Goal: Information Seeking & Learning: Learn about a topic

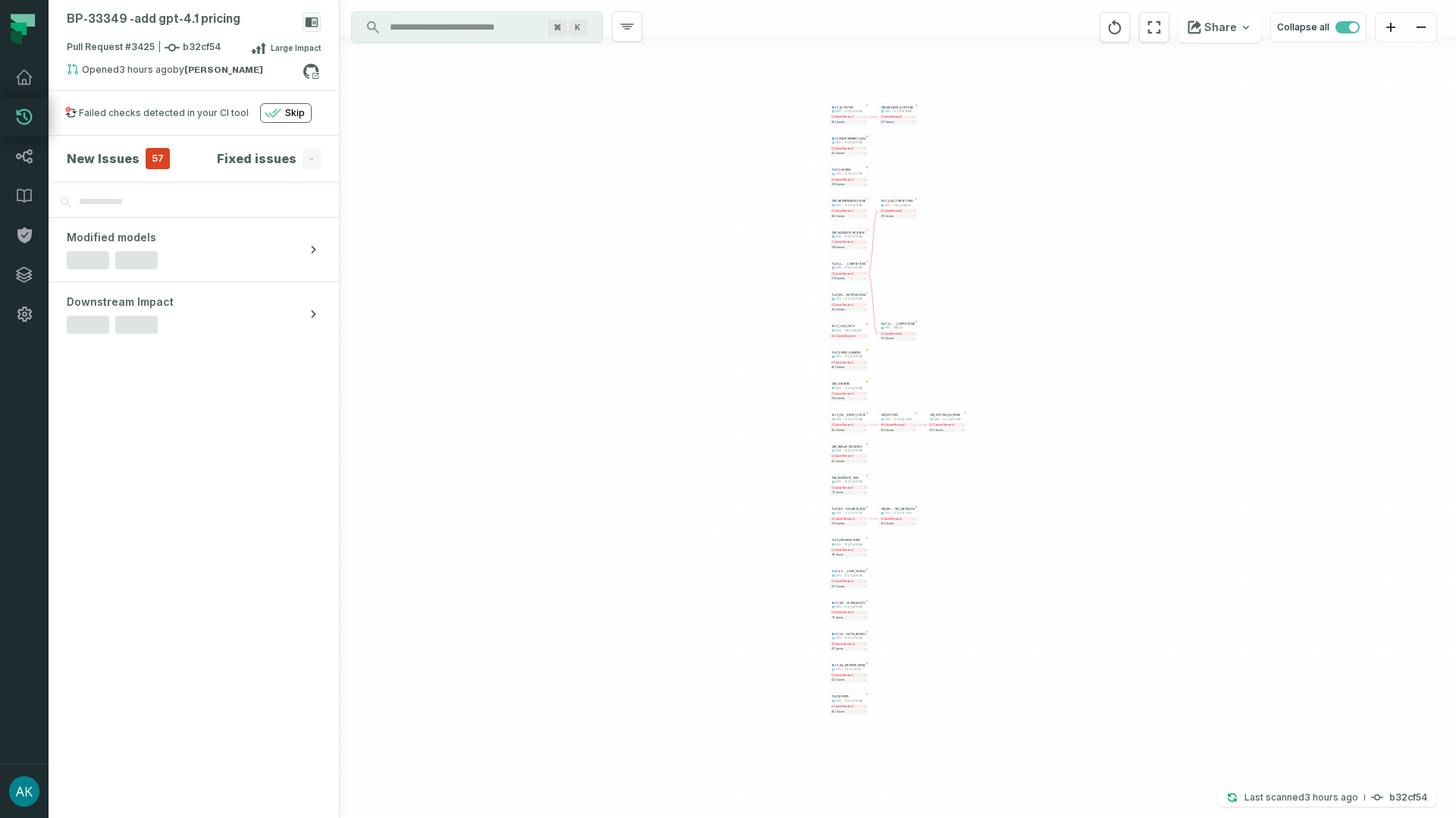
click at [908, 243] on div "... FACT_ENTITY _EVENT_COUNT DWH STG_PLATFORM ... 1 column removed 12 columns .…" at bounding box center [898, 409] width 1117 height 818
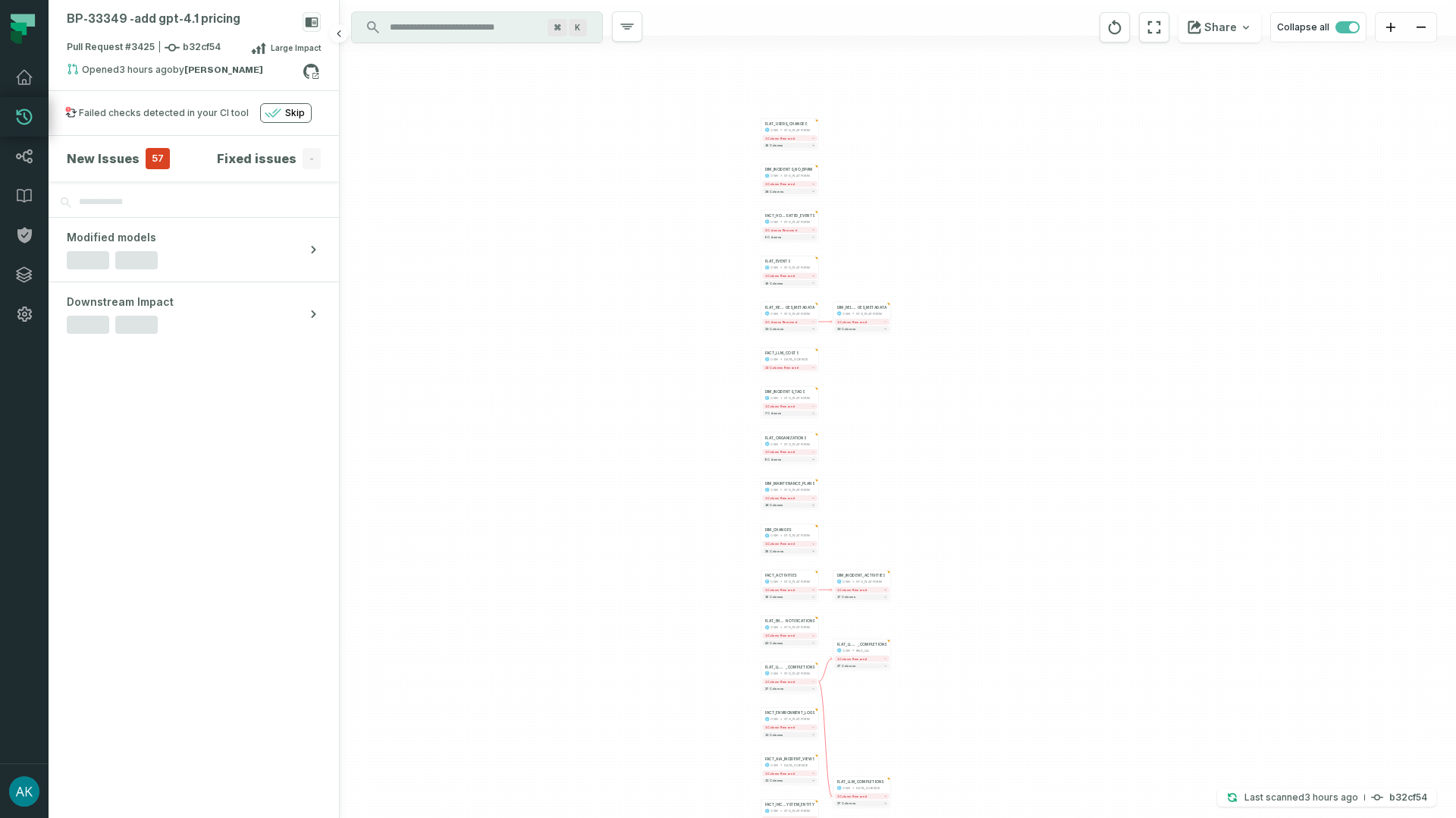
click at [121, 155] on h4 "New Issues" at bounding box center [103, 158] width 73 height 18
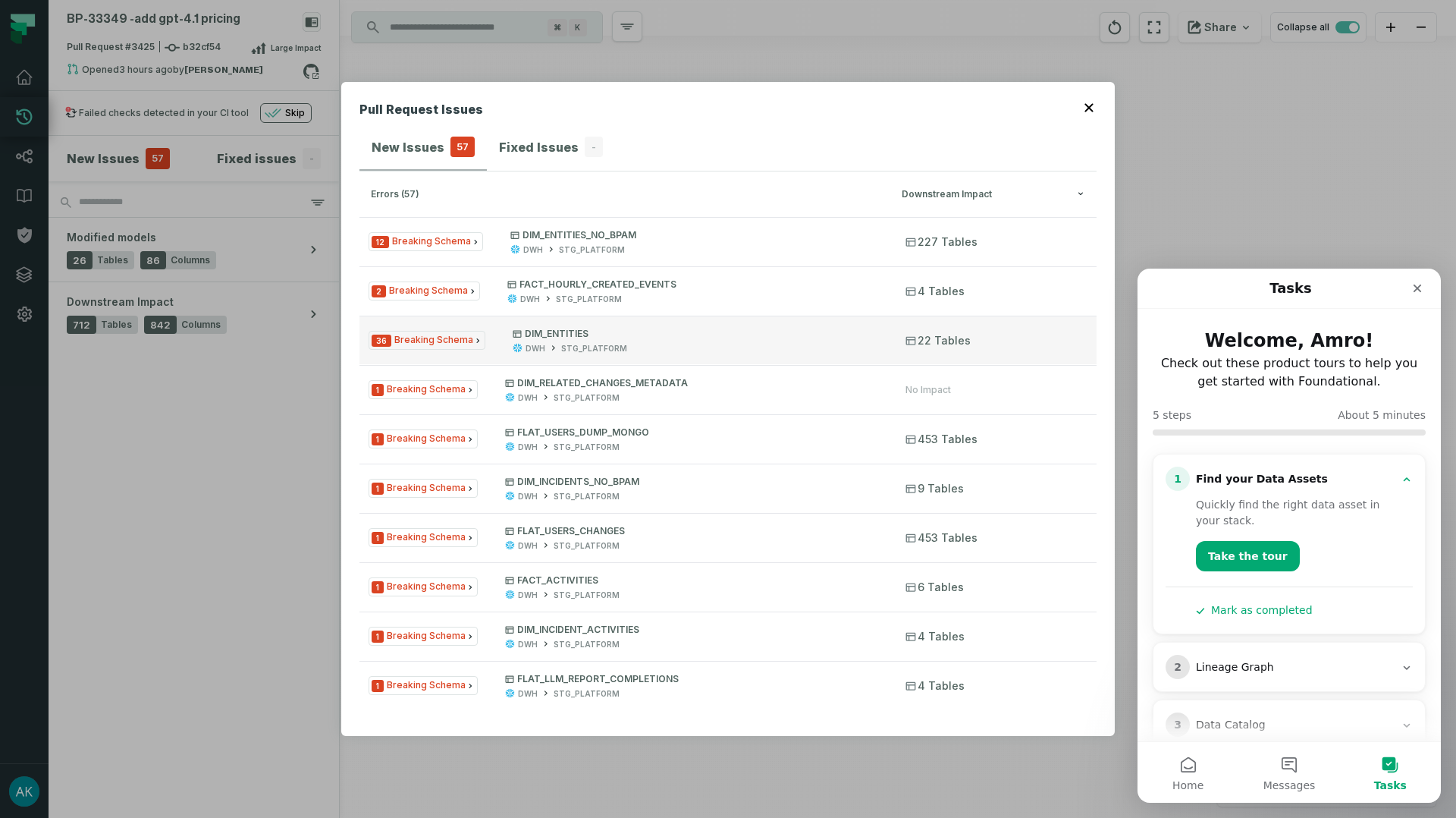
scroll to position [1, 0]
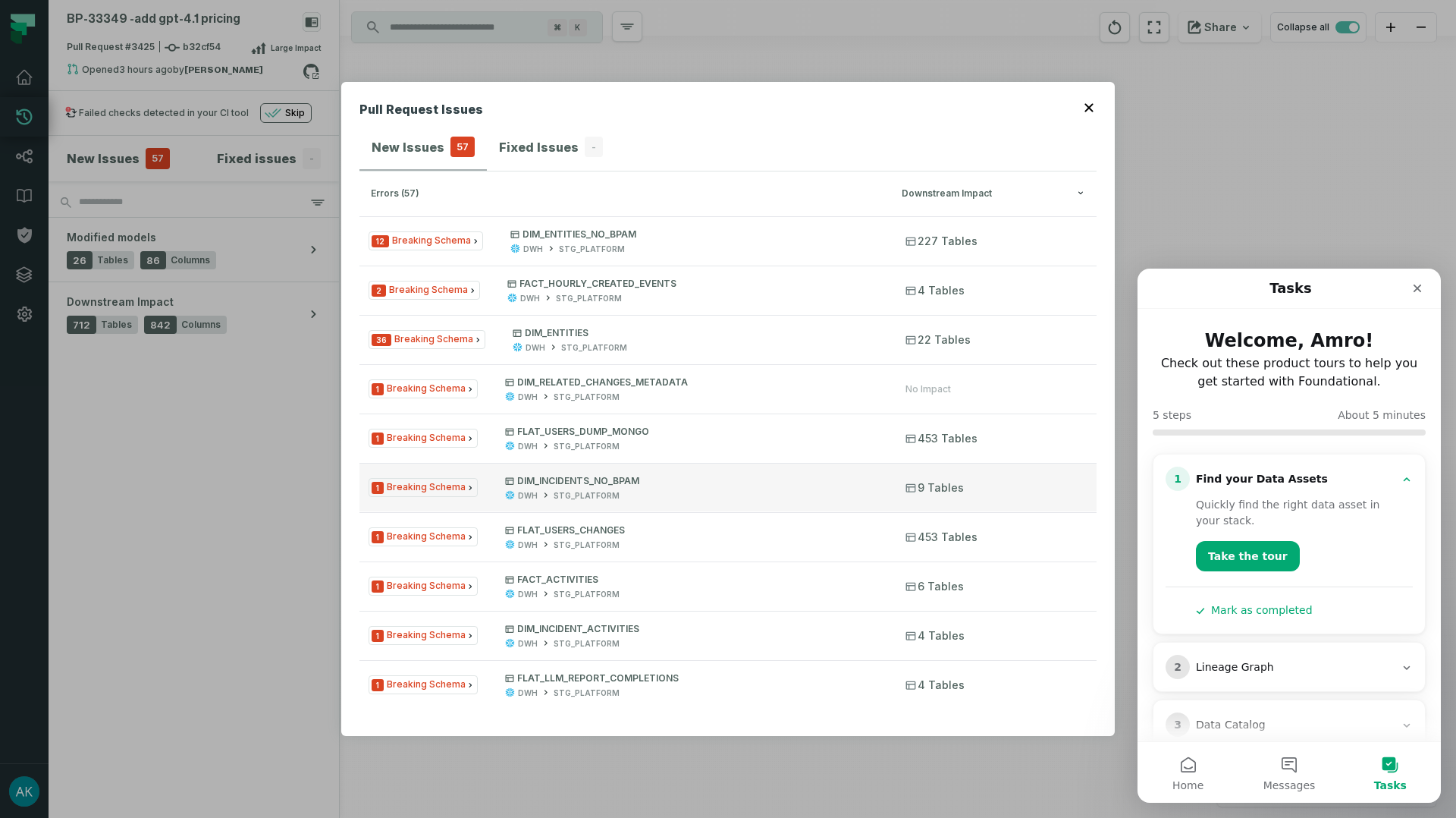
click at [697, 483] on p "DIM_INCIDENTS_NO_BPAM" at bounding box center [692, 481] width 373 height 13
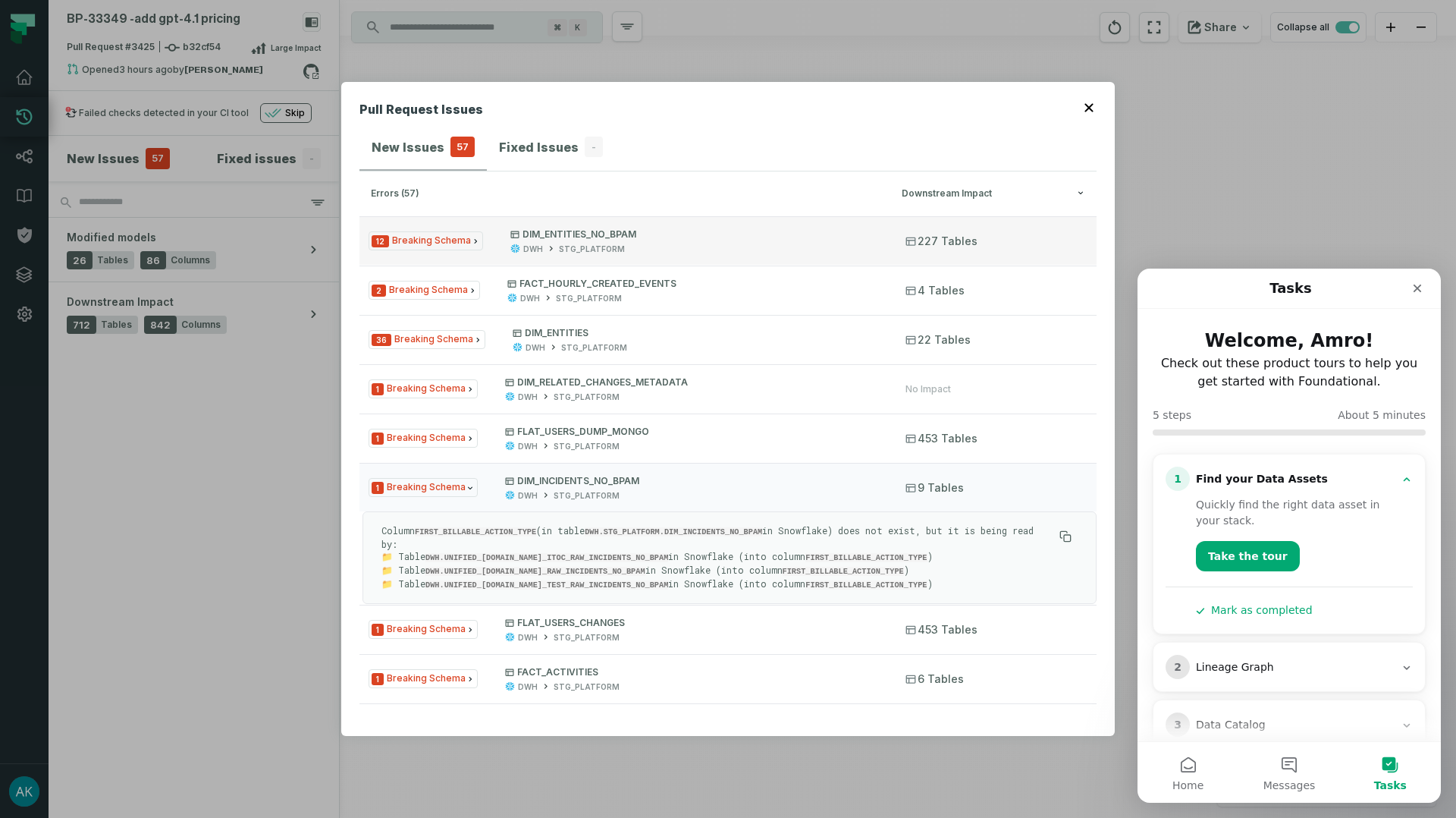
click at [712, 243] on div "DWH STG_PLATFORM" at bounding box center [693, 249] width 368 height 12
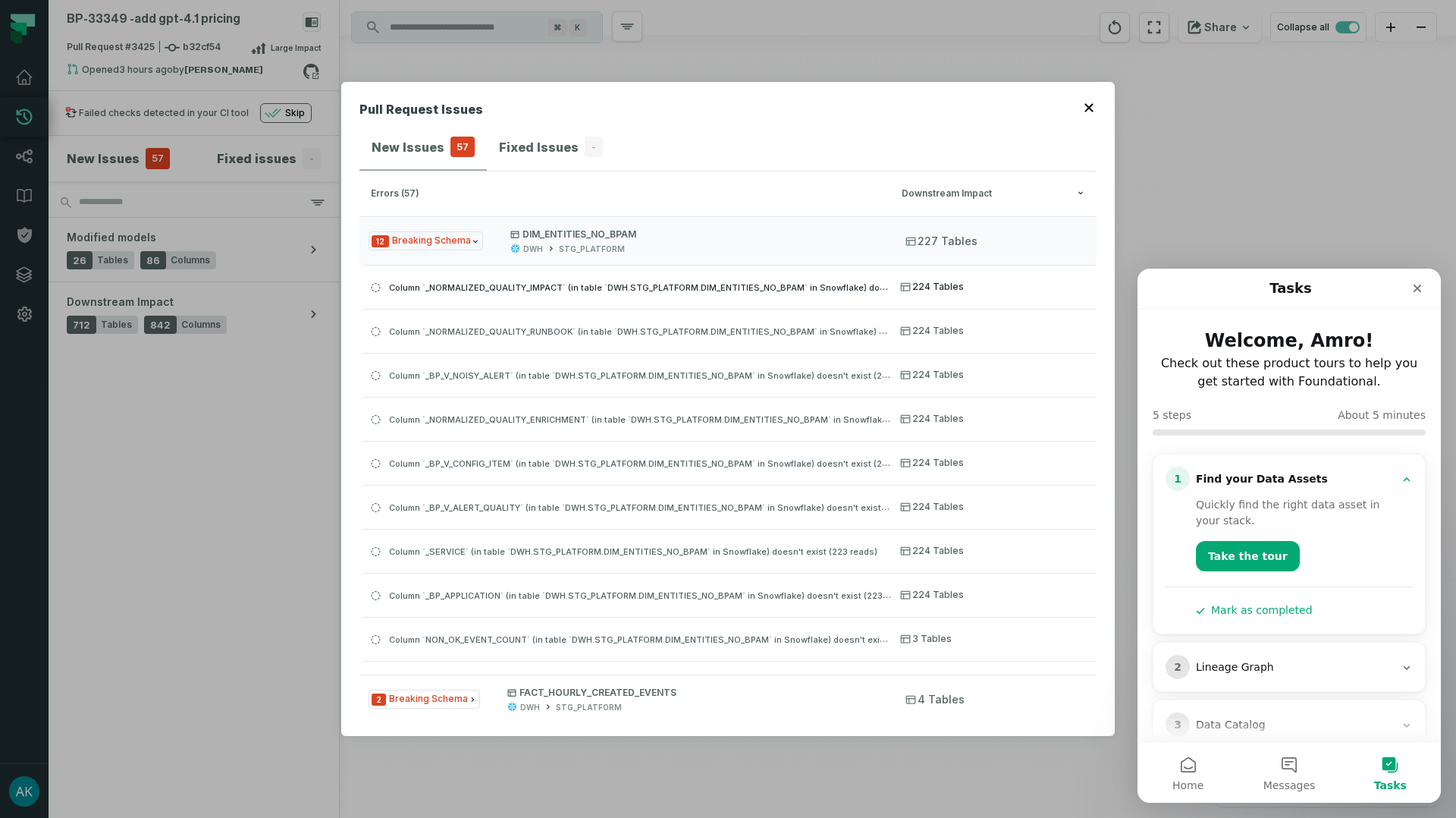
click at [715, 292] on span "Column `_NORMALIZED_QUALITY_IMPACT` (in table `DWH.STG_PLATFORM.DIM_ENTITIES_NO…" at bounding box center [682, 287] width 586 height 13
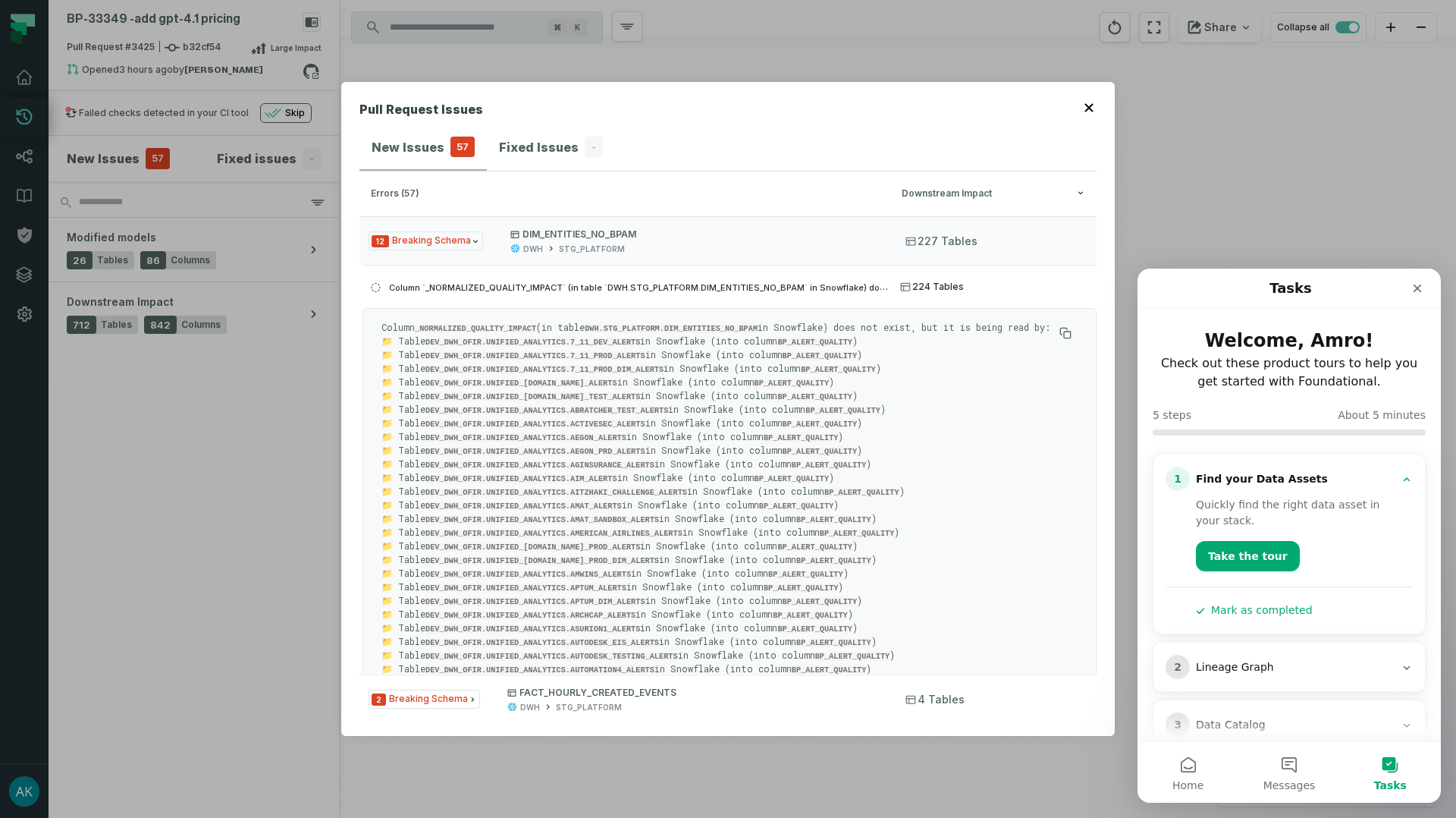
click at [715, 292] on span "Column `_NORMALIZED_QUALITY_IMPACT` (in table `DWH.STG_PLATFORM.DIM_ENTITIES_NO…" at bounding box center [682, 287] width 586 height 13
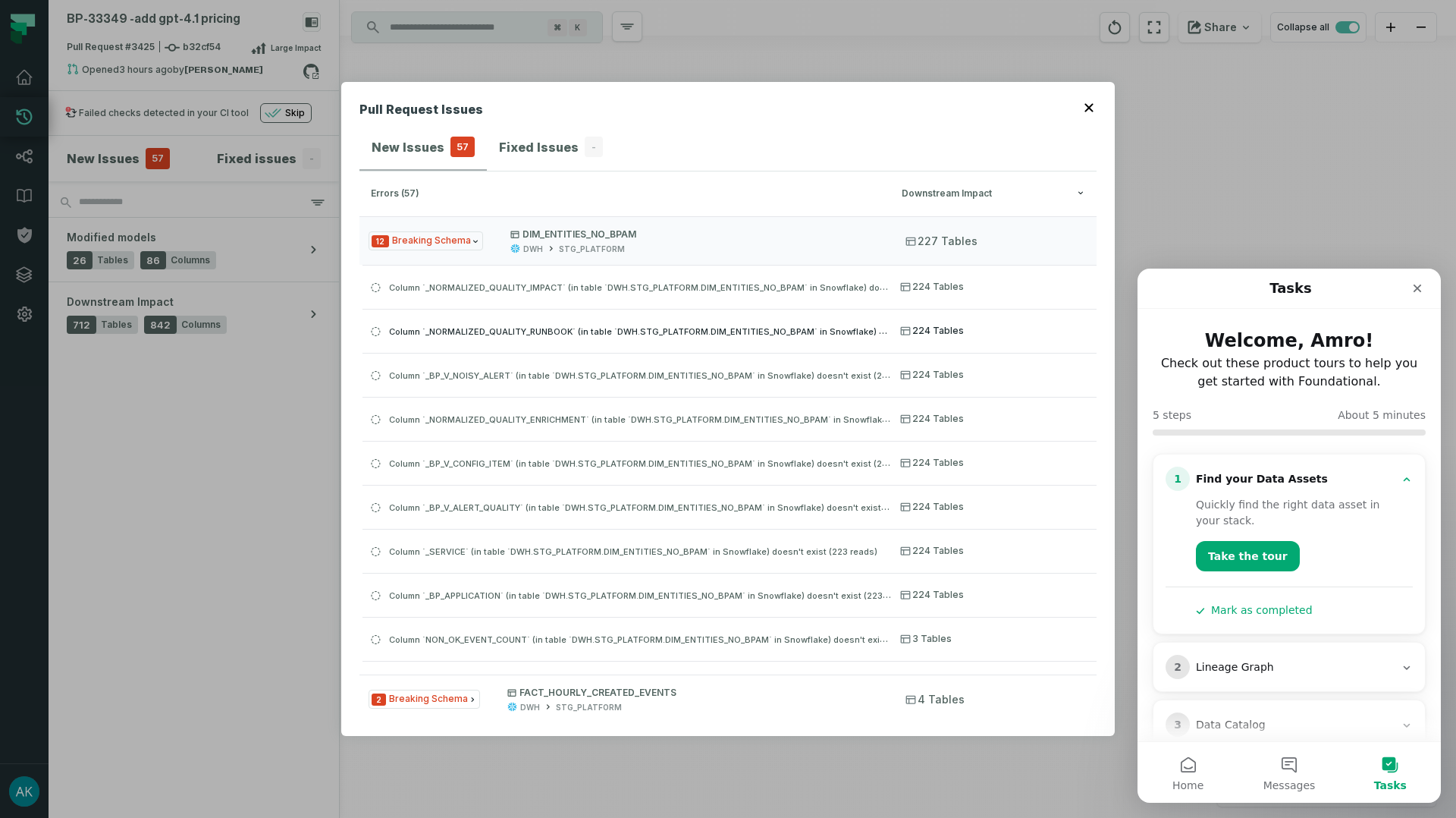
click at [717, 328] on span "Column `_NORMALIZED_QUALITY_RUNBOOK` (in table `DWH.STG_PLATFORM.DIM_ENTITIES_N…" at bounding box center [687, 331] width 595 height 13
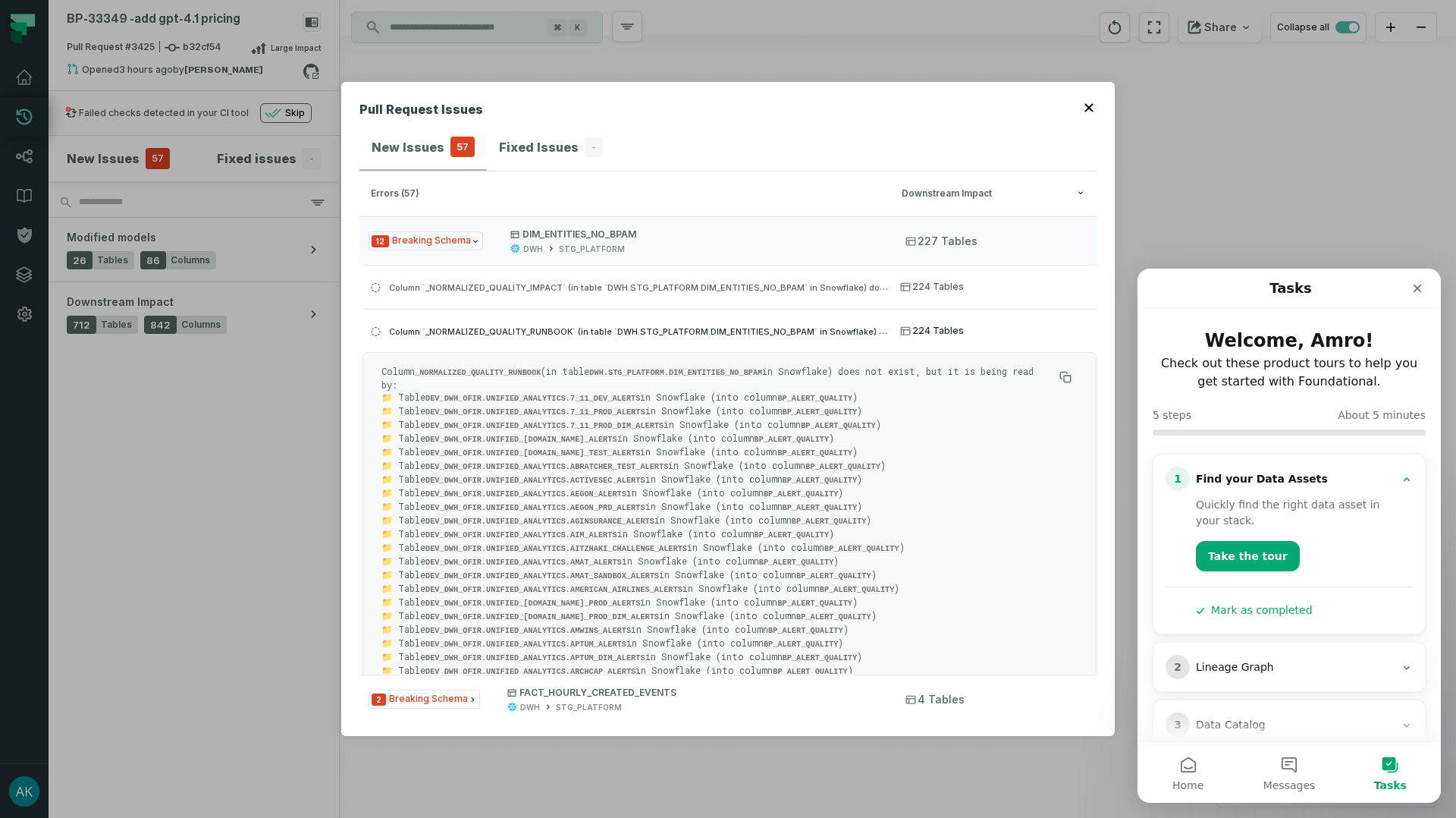
click at [716, 328] on span "Column `_NORMALIZED_QUALITY_RUNBOOK` (in table `DWH.STG_PLATFORM.DIM_ENTITIES_N…" at bounding box center [687, 331] width 595 height 13
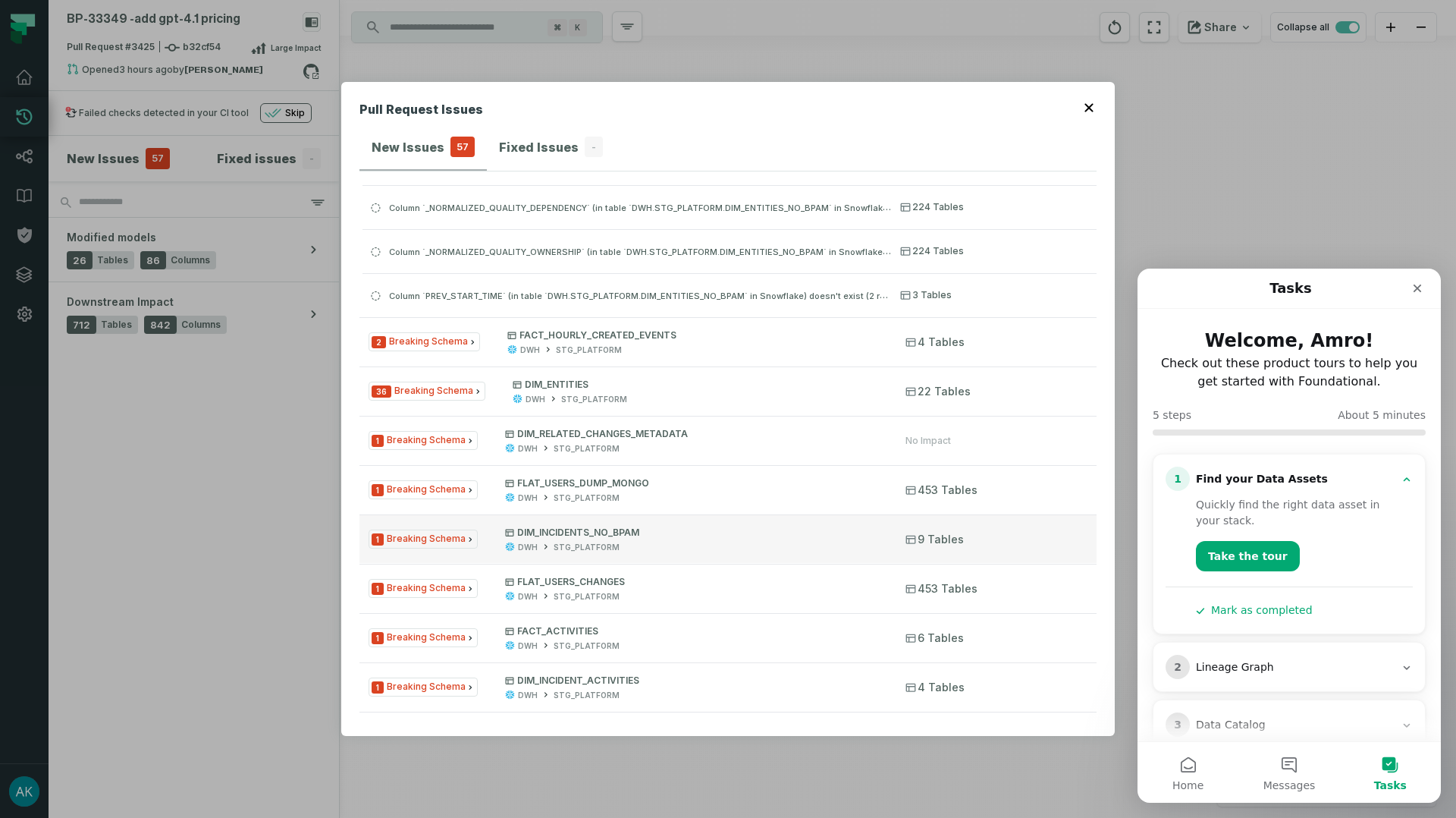
scroll to position [409, 0]
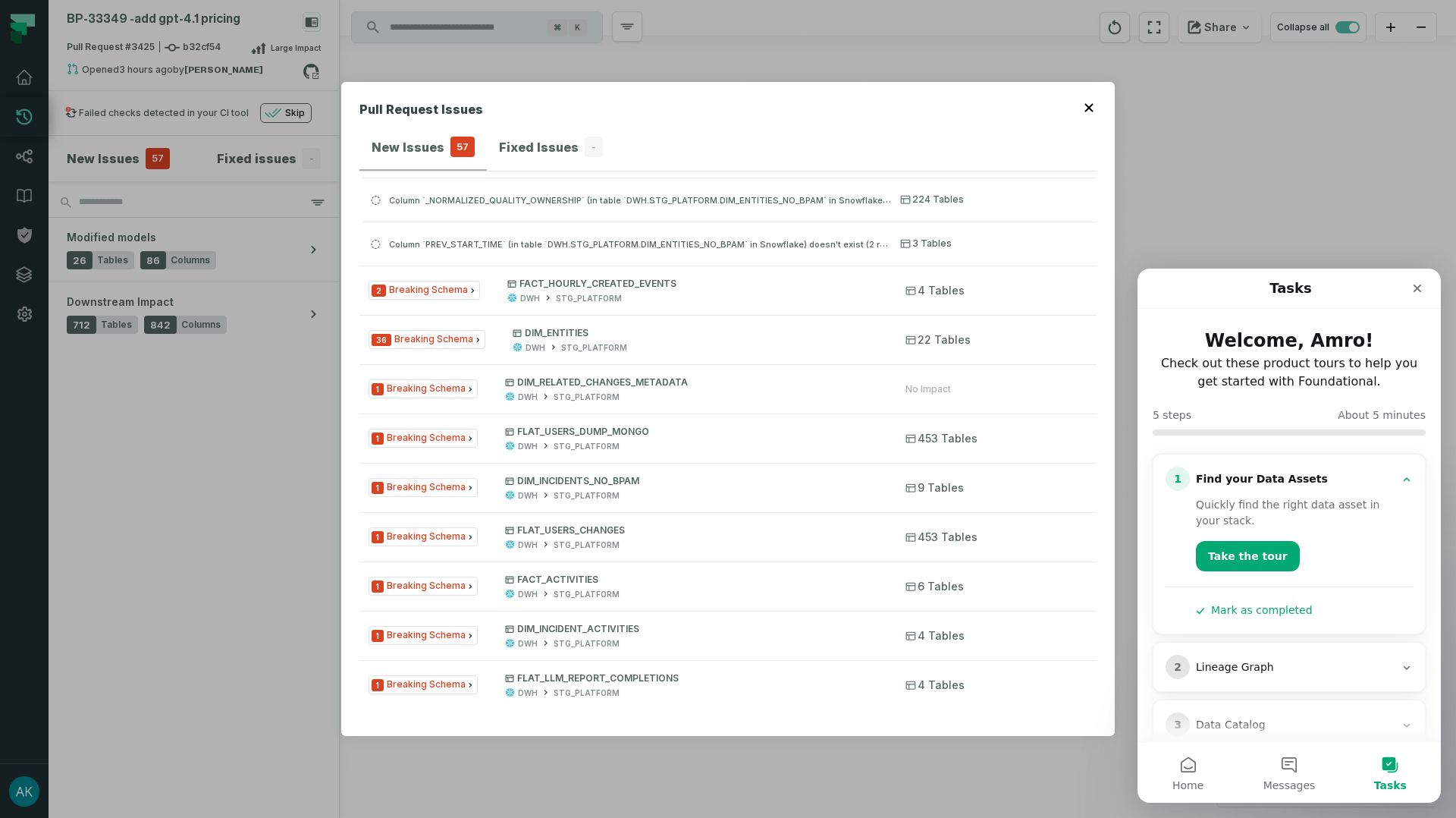
click at [1085, 108] on icon "button" at bounding box center [1088, 108] width 9 height 9
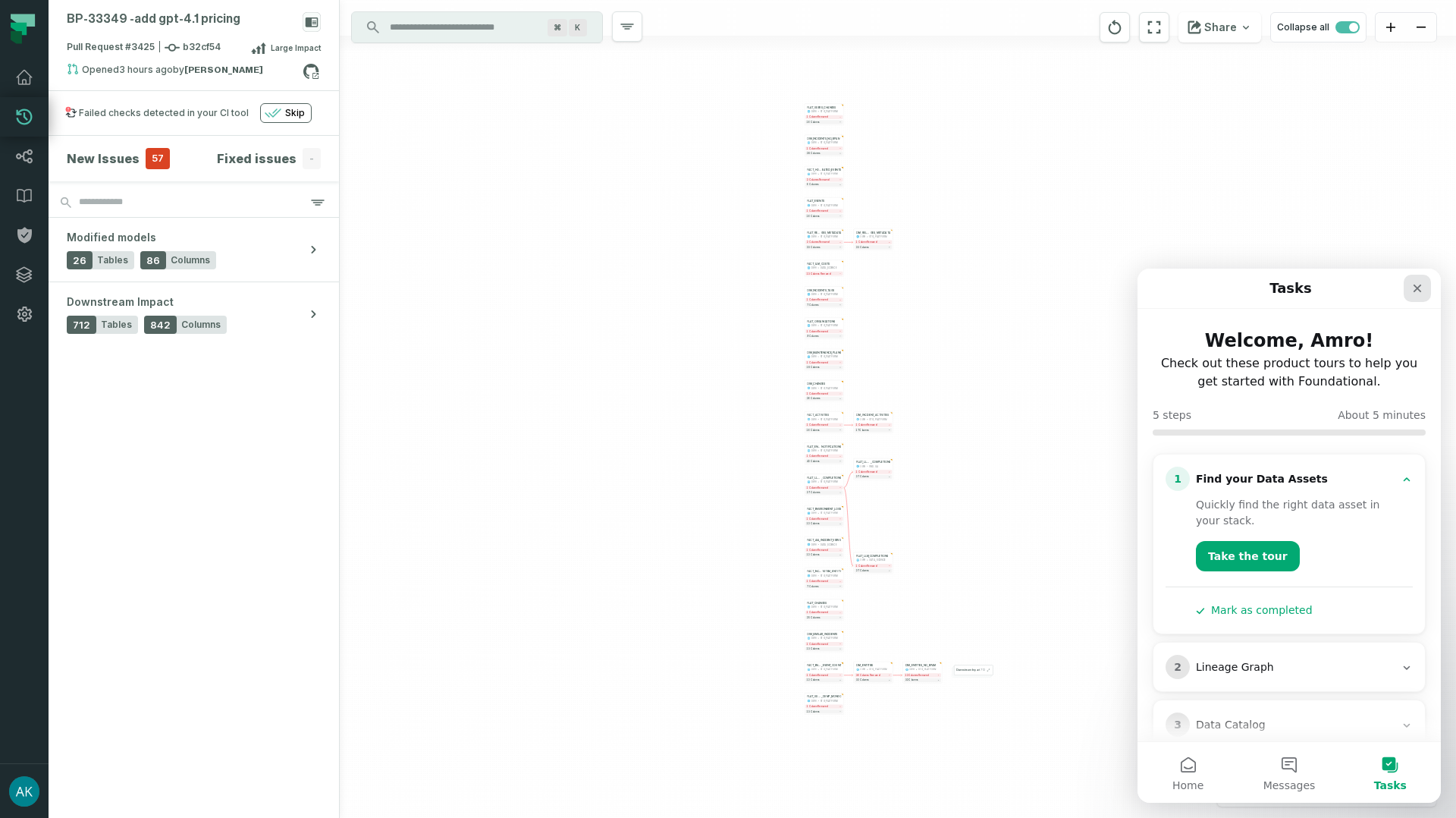
click at [1408, 294] on div "Close" at bounding box center [1418, 288] width 28 height 28
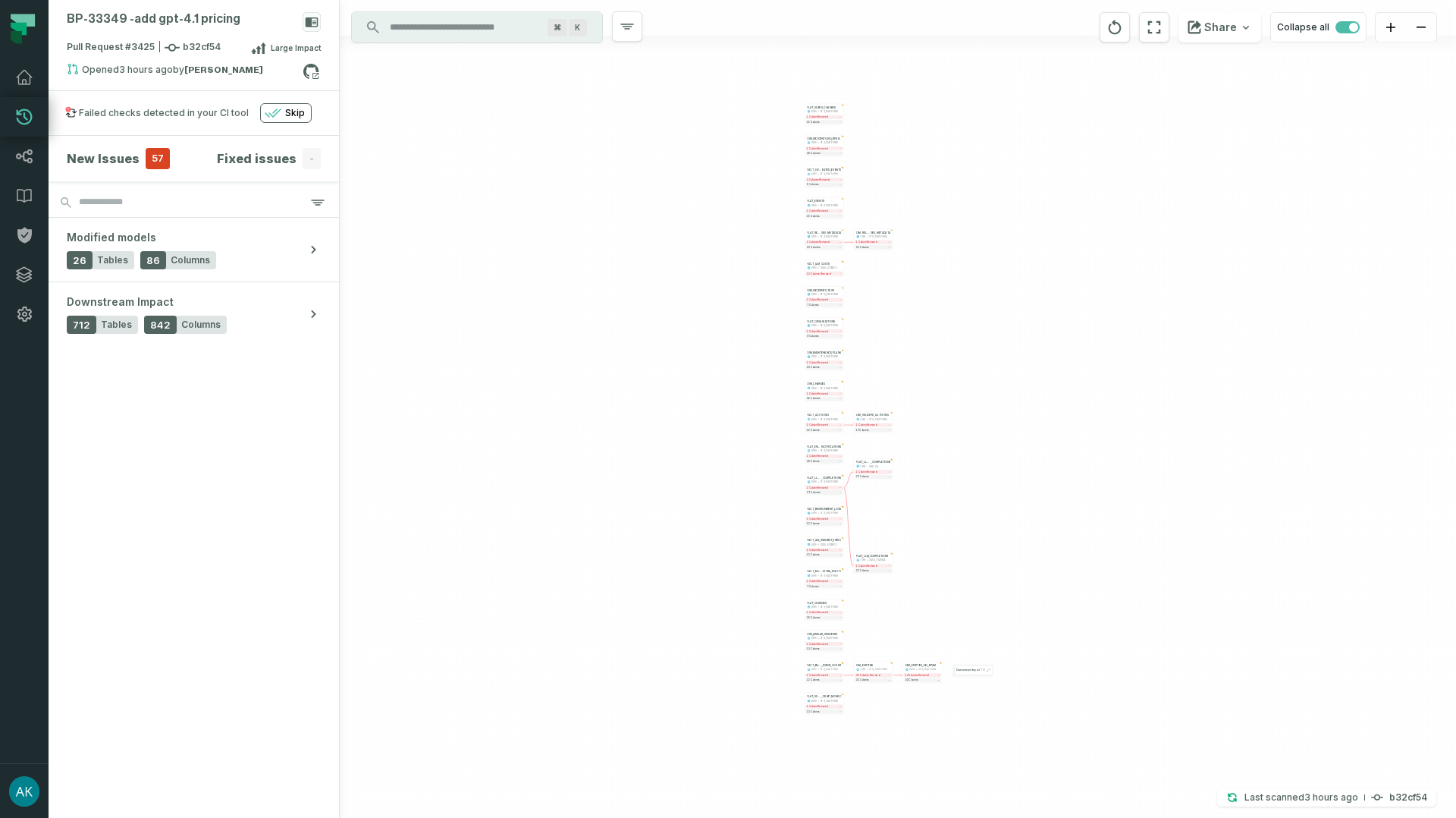
scroll to position [0, 0]
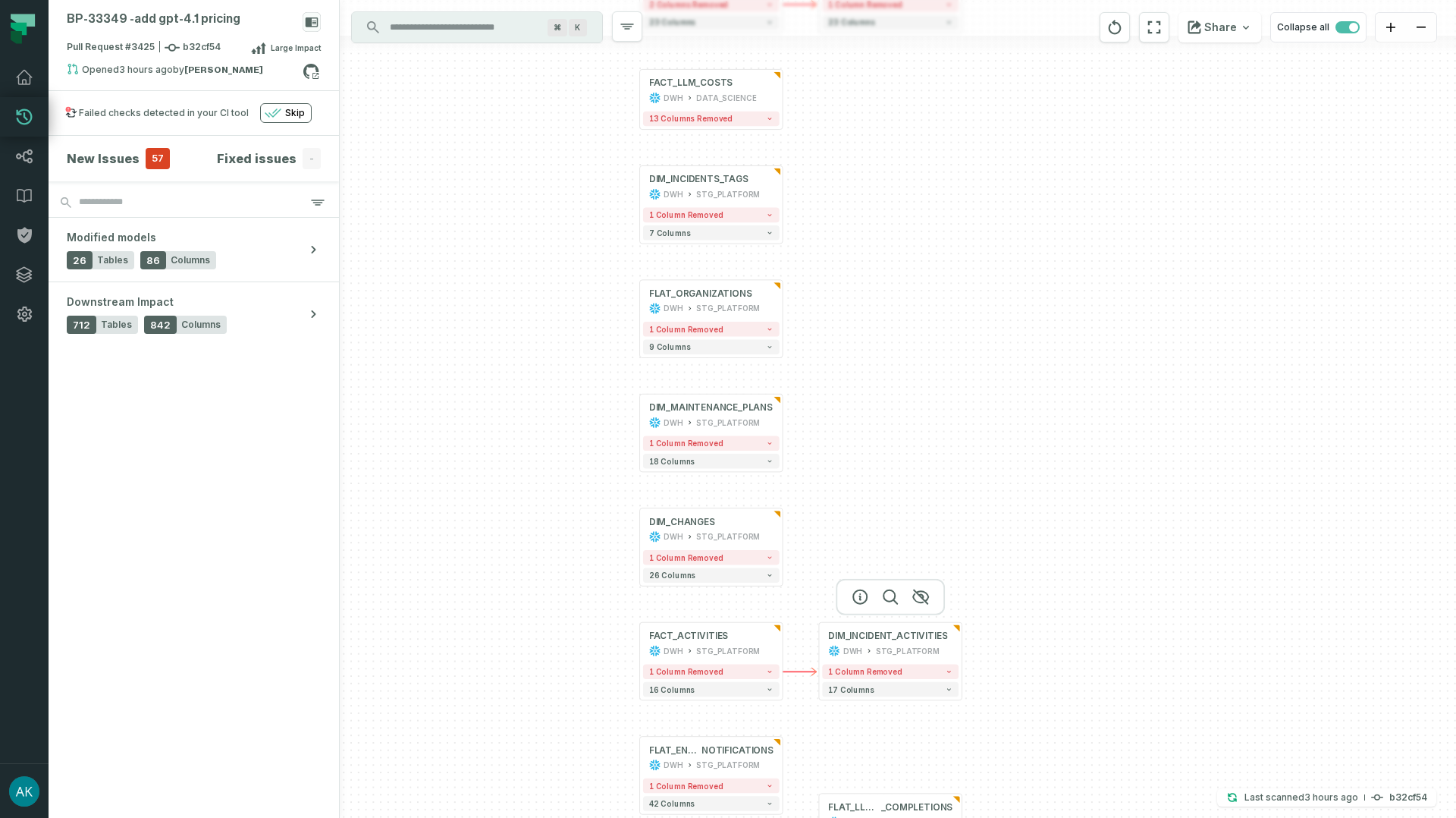
drag, startPoint x: 974, startPoint y: 299, endPoint x: 907, endPoint y: 580, distance: 288.9
click at [907, 580] on div at bounding box center [890, 597] width 109 height 37
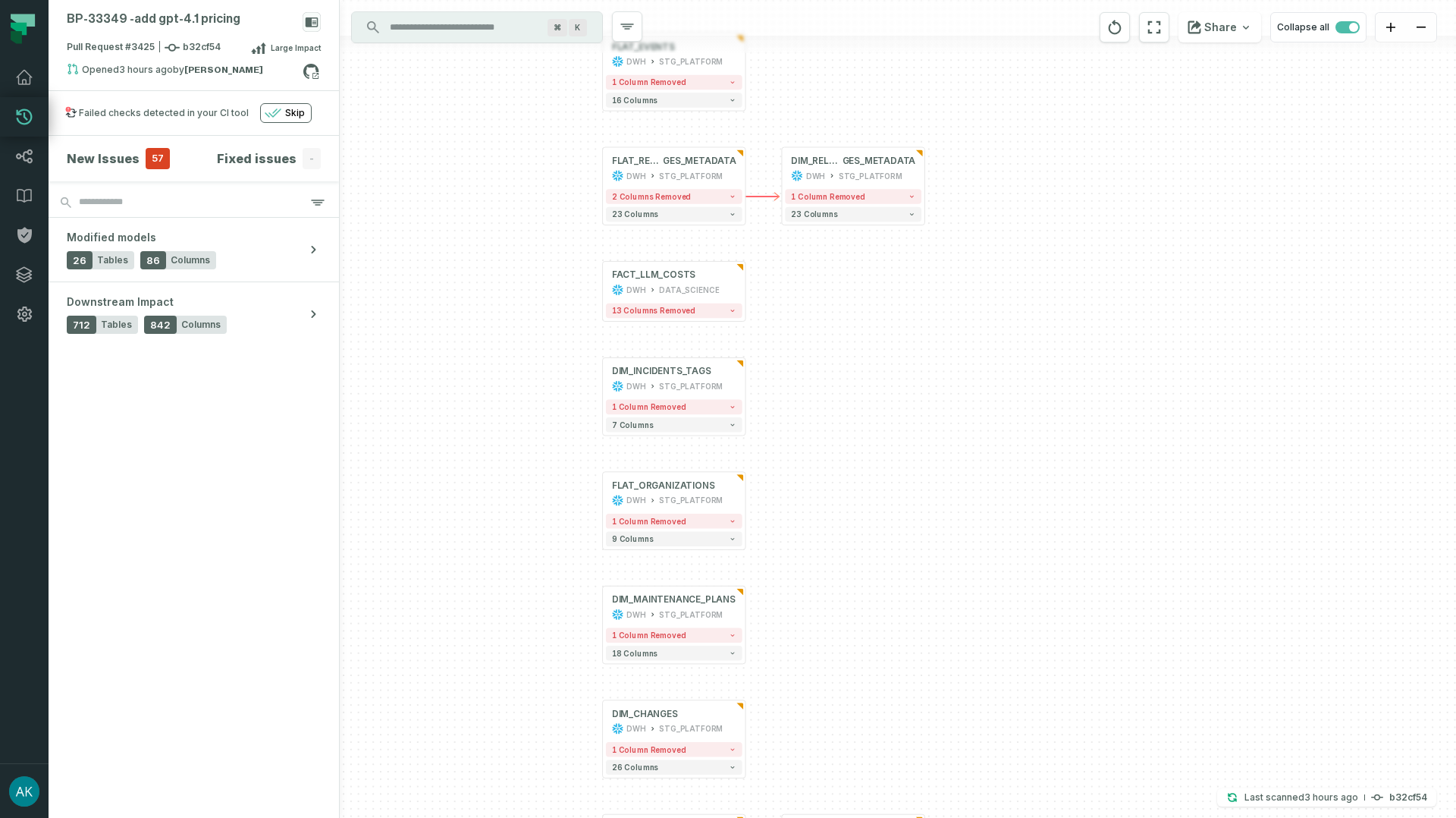
drag, startPoint x: 945, startPoint y: 408, endPoint x: 910, endPoint y: 590, distance: 185.3
click at [910, 590] on div "+ FLAT_USERS_CHANGES DWH STG_PLATFORM + 1 column removed 16 columns + DIM_RELAT…" at bounding box center [898, 409] width 1117 height 818
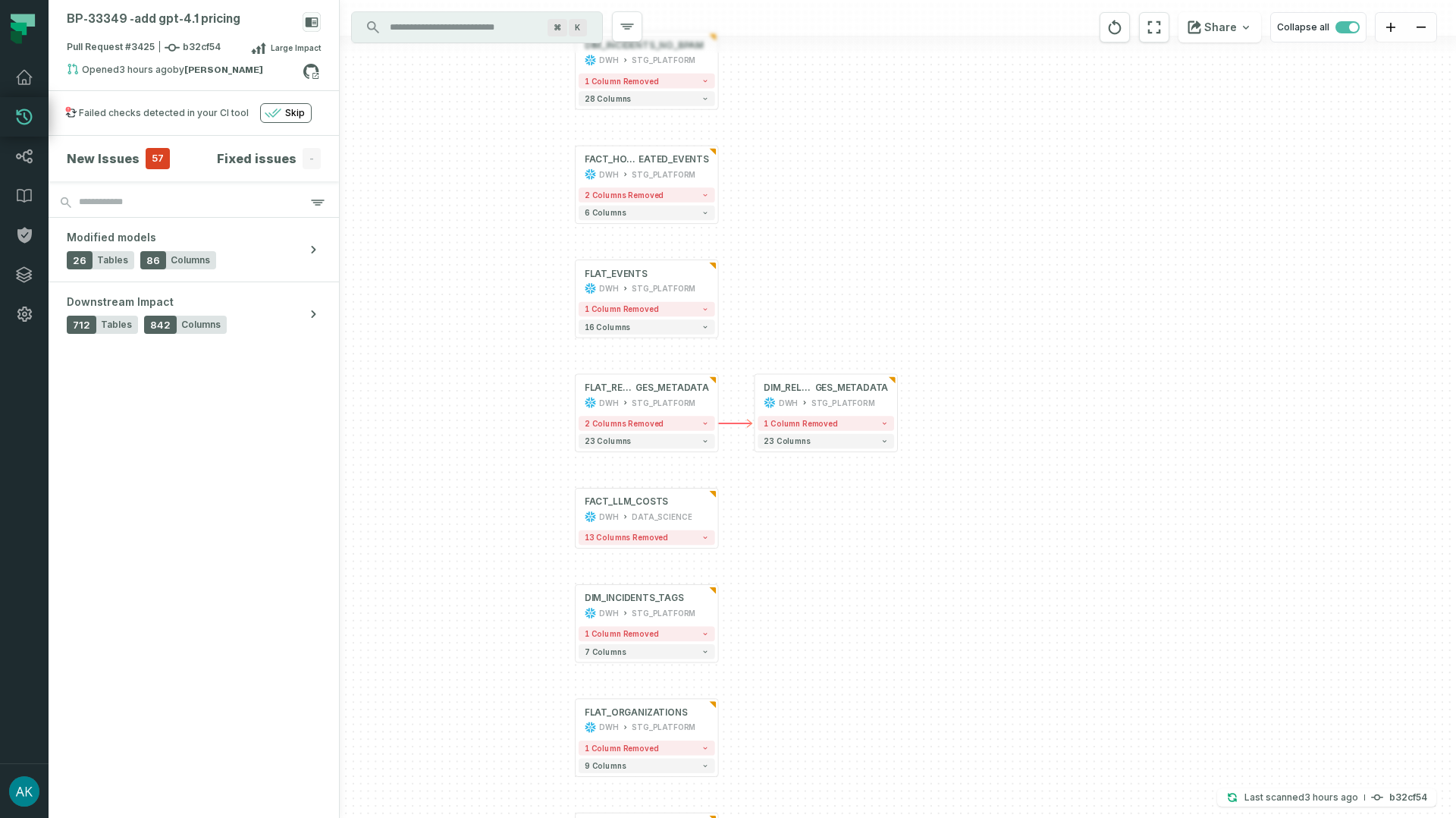
drag, startPoint x: 956, startPoint y: 519, endPoint x: 939, endPoint y: 635, distance: 117.2
click at [939, 635] on div "+ FLAT_USERS_CHANGES DWH STG_PLATFORM + 1 column removed 16 columns + DIM_RELAT…" at bounding box center [898, 409] width 1117 height 818
drag, startPoint x: 995, startPoint y: 364, endPoint x: 1012, endPoint y: 503, distance: 140.0
click at [1012, 503] on div "+ FLAT_USERS_CHANGES DWH STG_PLATFORM + 1 column removed 16 columns + DIM_RELAT…" at bounding box center [898, 409] width 1117 height 818
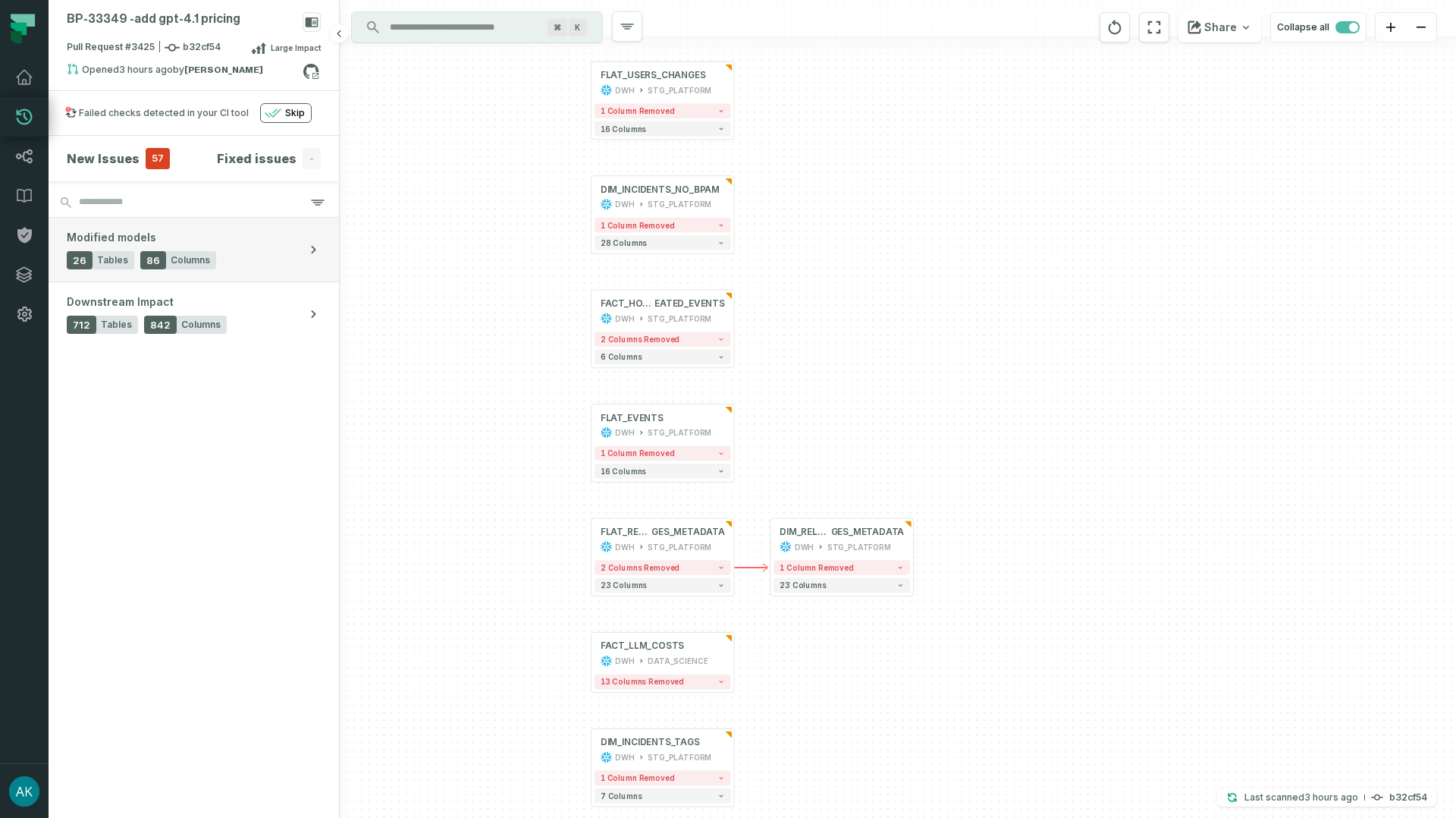
click at [241, 266] on button "Modified models 26 Tables 86 Columns" at bounding box center [193, 249] width 291 height 63
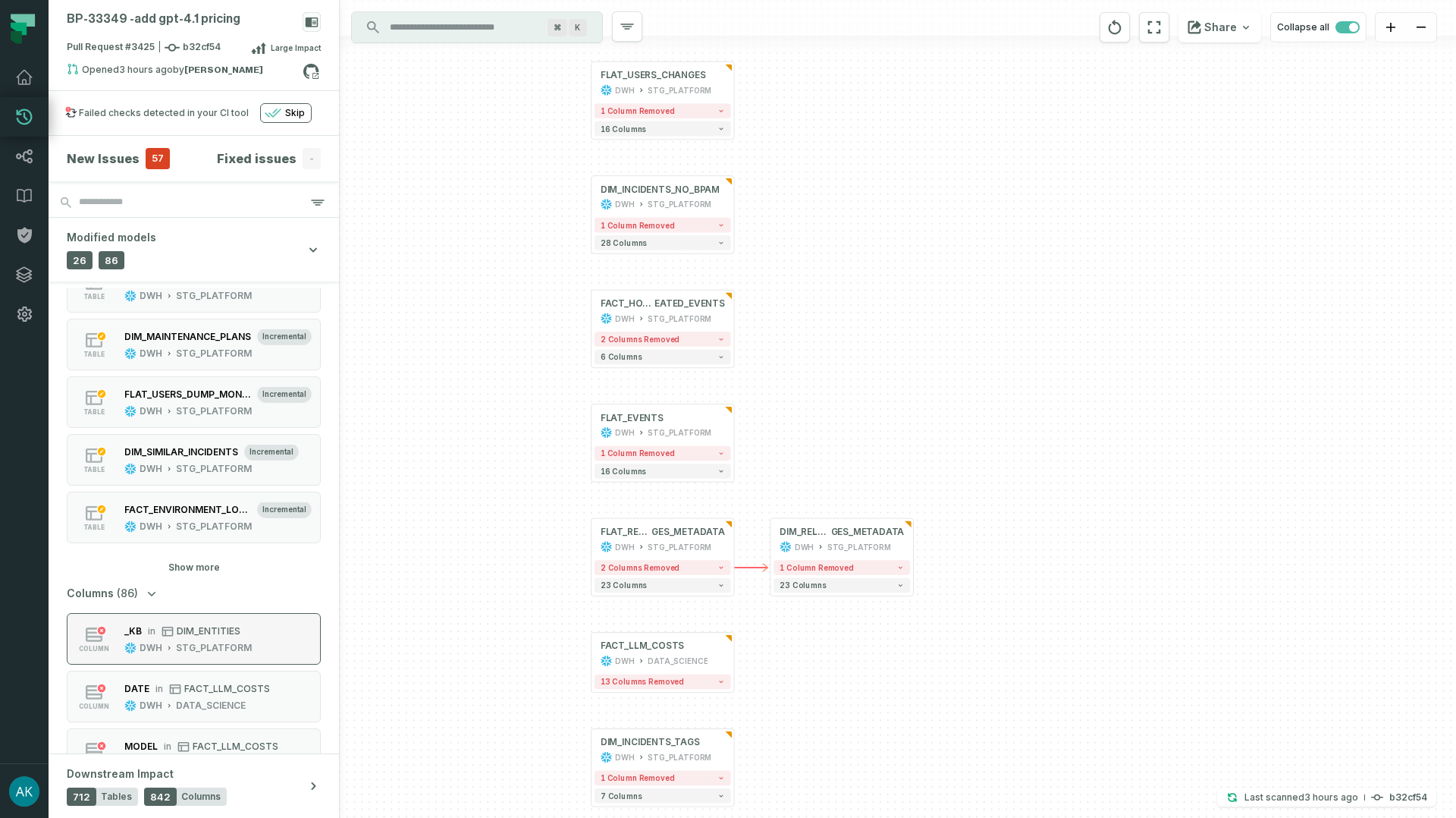
scroll to position [650, 0]
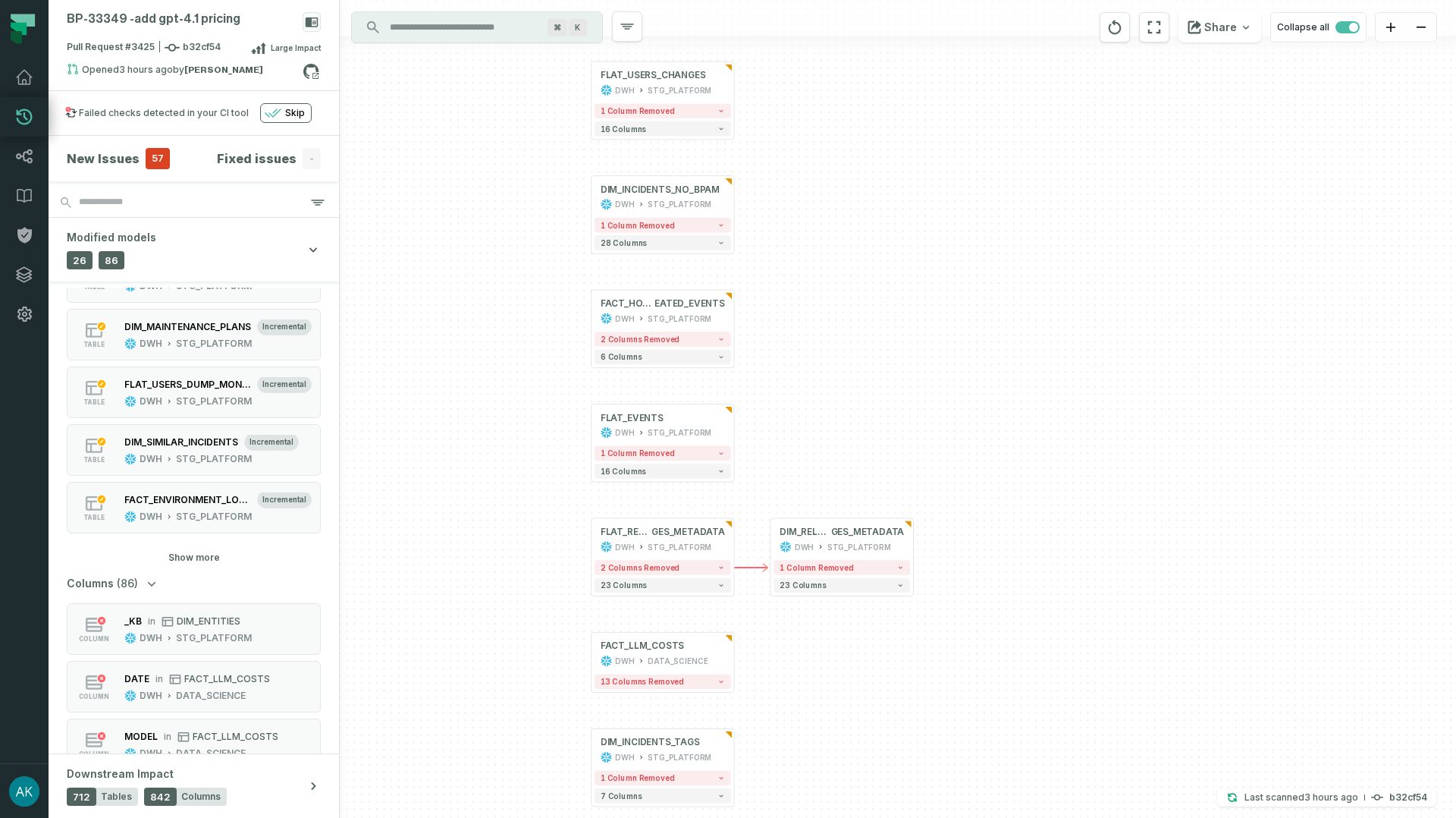
click at [191, 564] on div "Tables (26) table DIM_CHANGES incremental DWH STG_PLATFORM table FLAT_EVENTS in…" at bounding box center [193, 521] width 291 height 467
click at [191, 560] on button "Show more" at bounding box center [194, 558] width 52 height 13
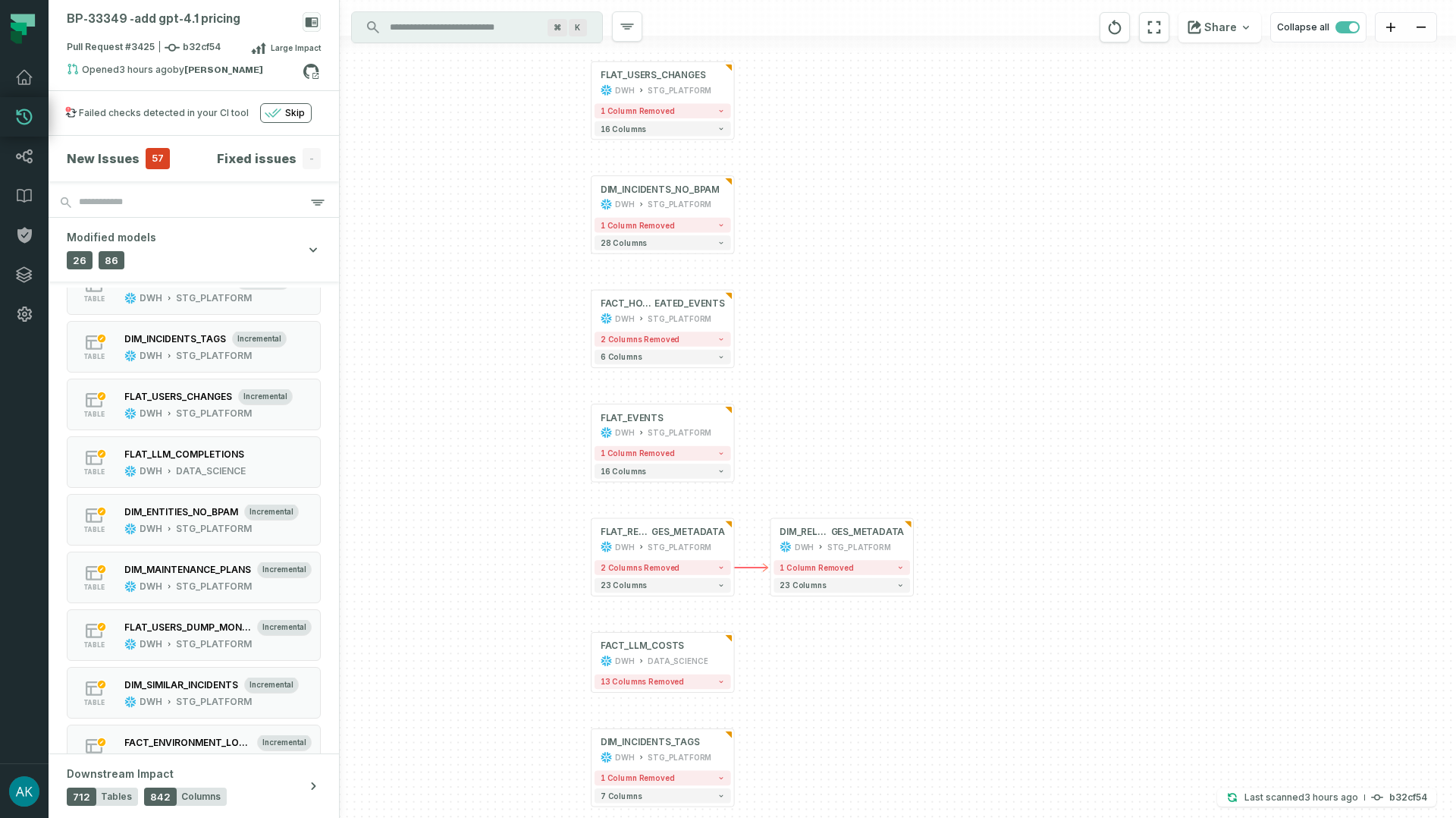
scroll to position [0, 0]
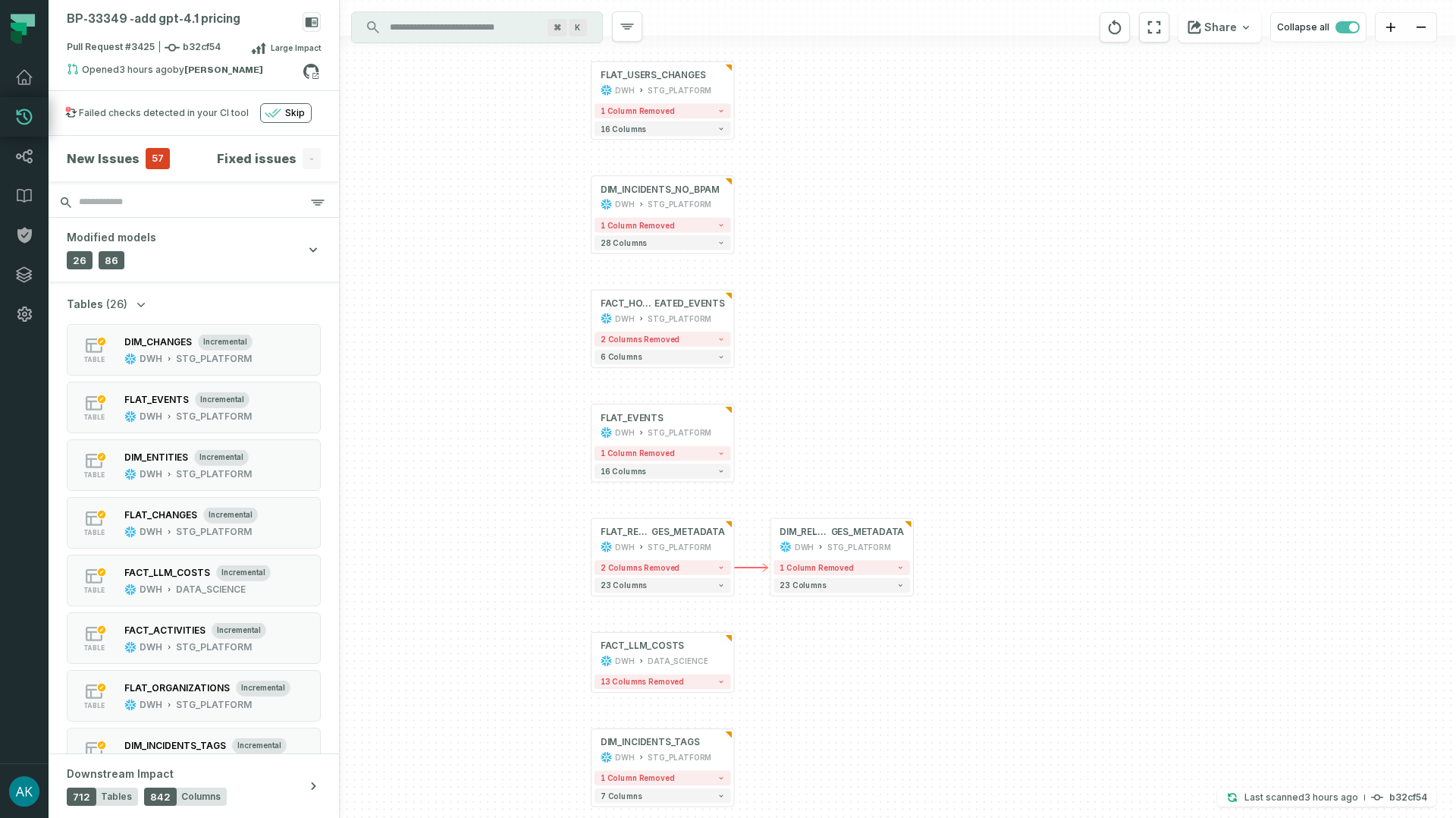
click at [157, 203] on input "search" at bounding box center [193, 203] width 291 height 30
paste input "**********"
type input "**********"
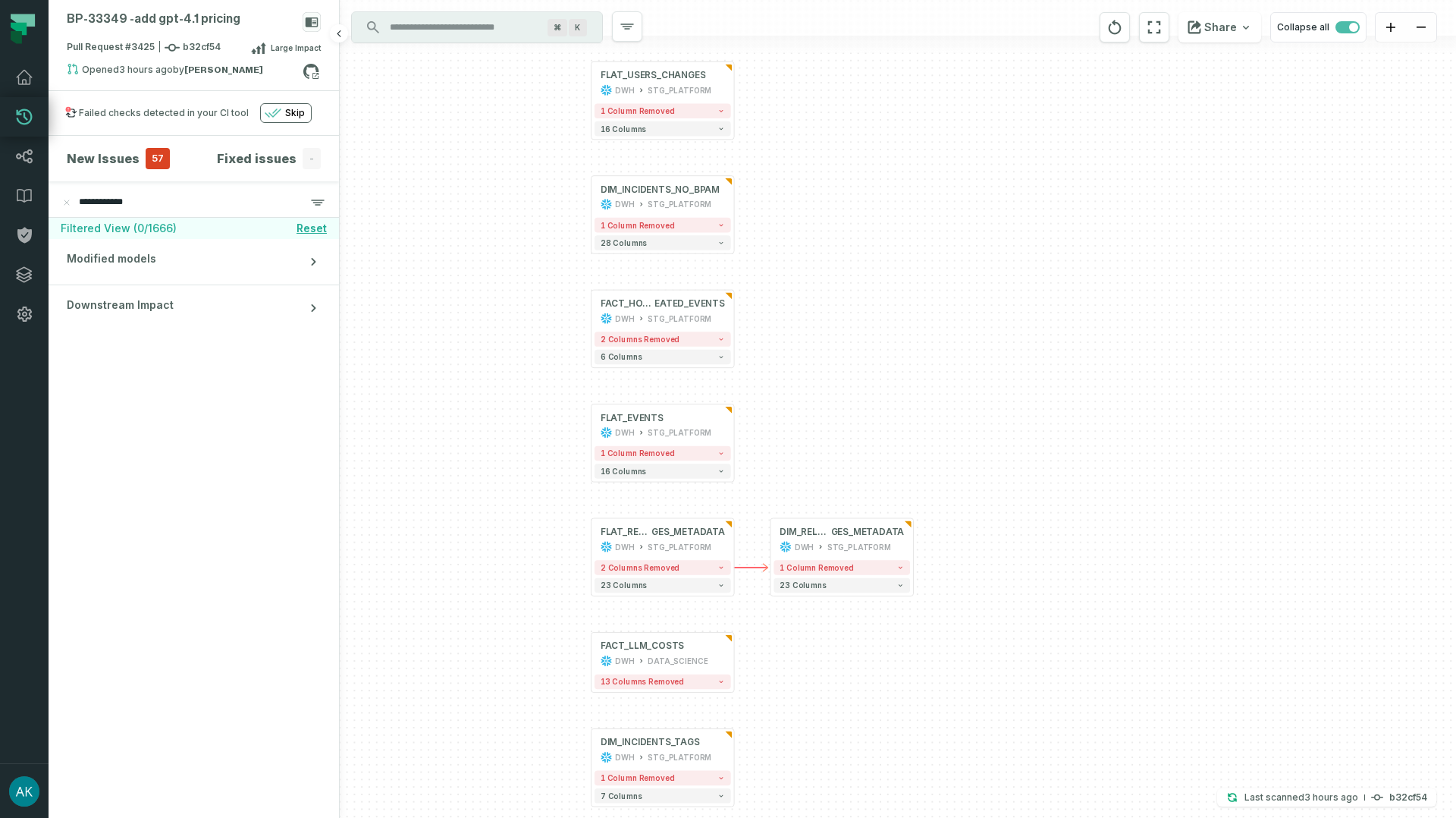
click at [188, 212] on input "**********" at bounding box center [193, 203] width 291 height 30
